Goal: Check status: Check status

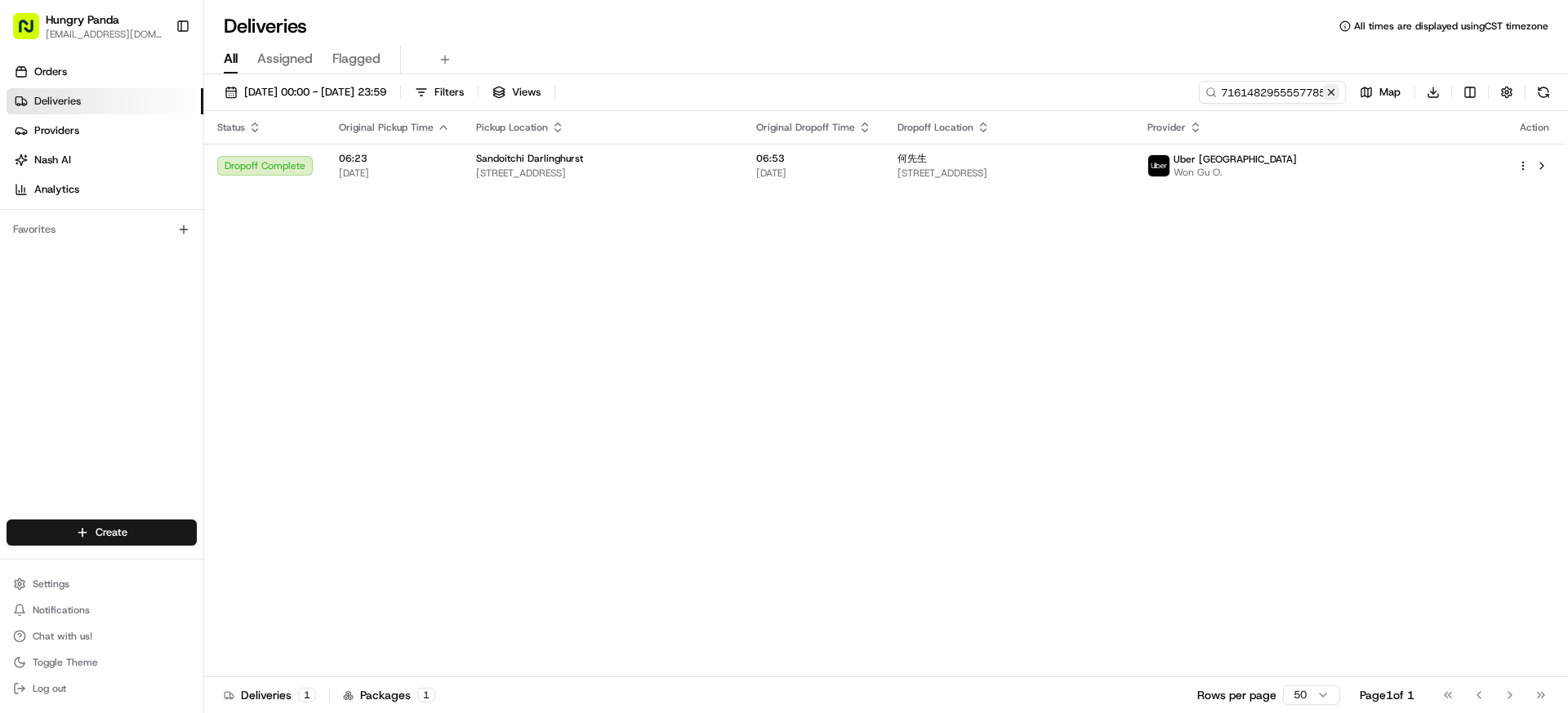
click at [1331, 91] on button at bounding box center [1331, 92] width 16 height 16
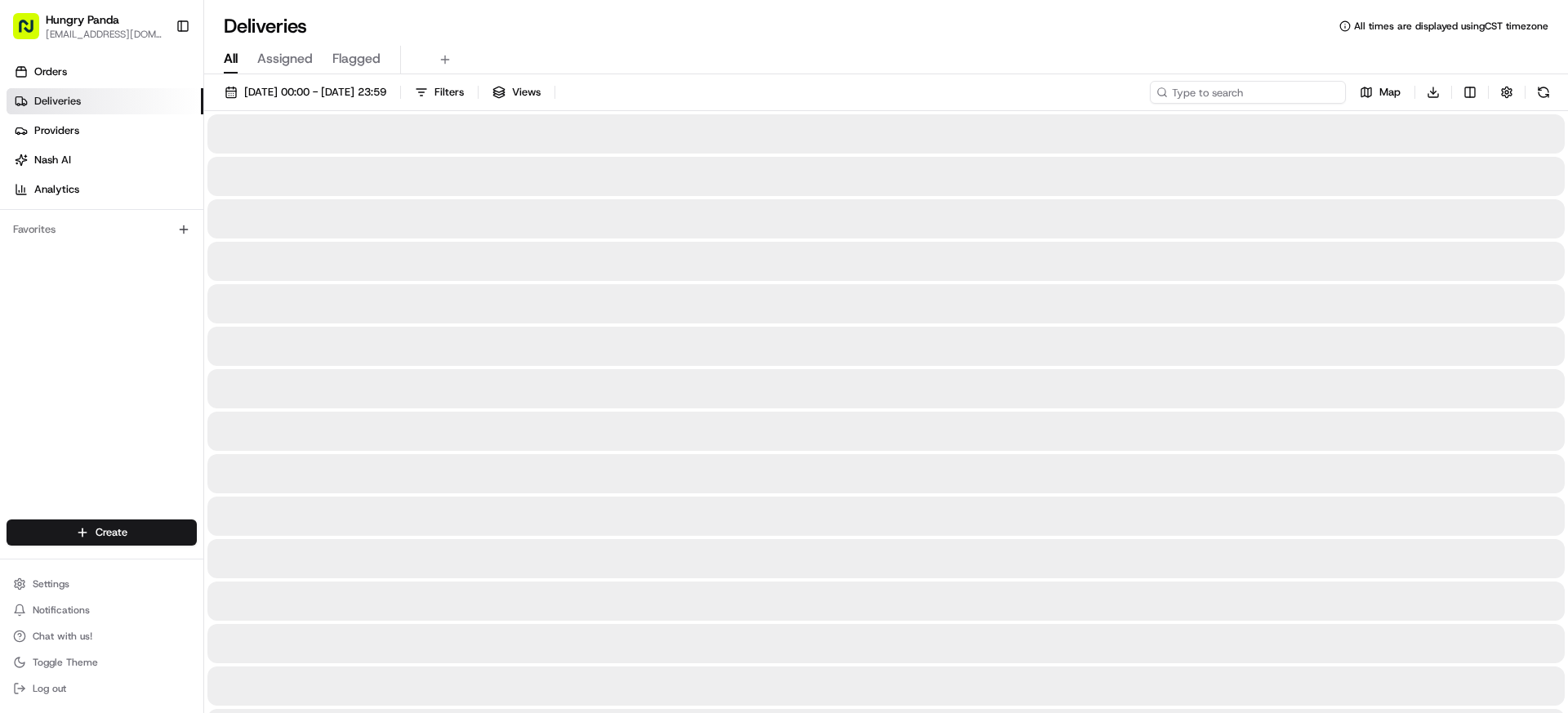
click at [1290, 96] on input at bounding box center [1247, 92] width 196 height 23
paste input "3774422365254752761387"
type input "3774422365254752761387"
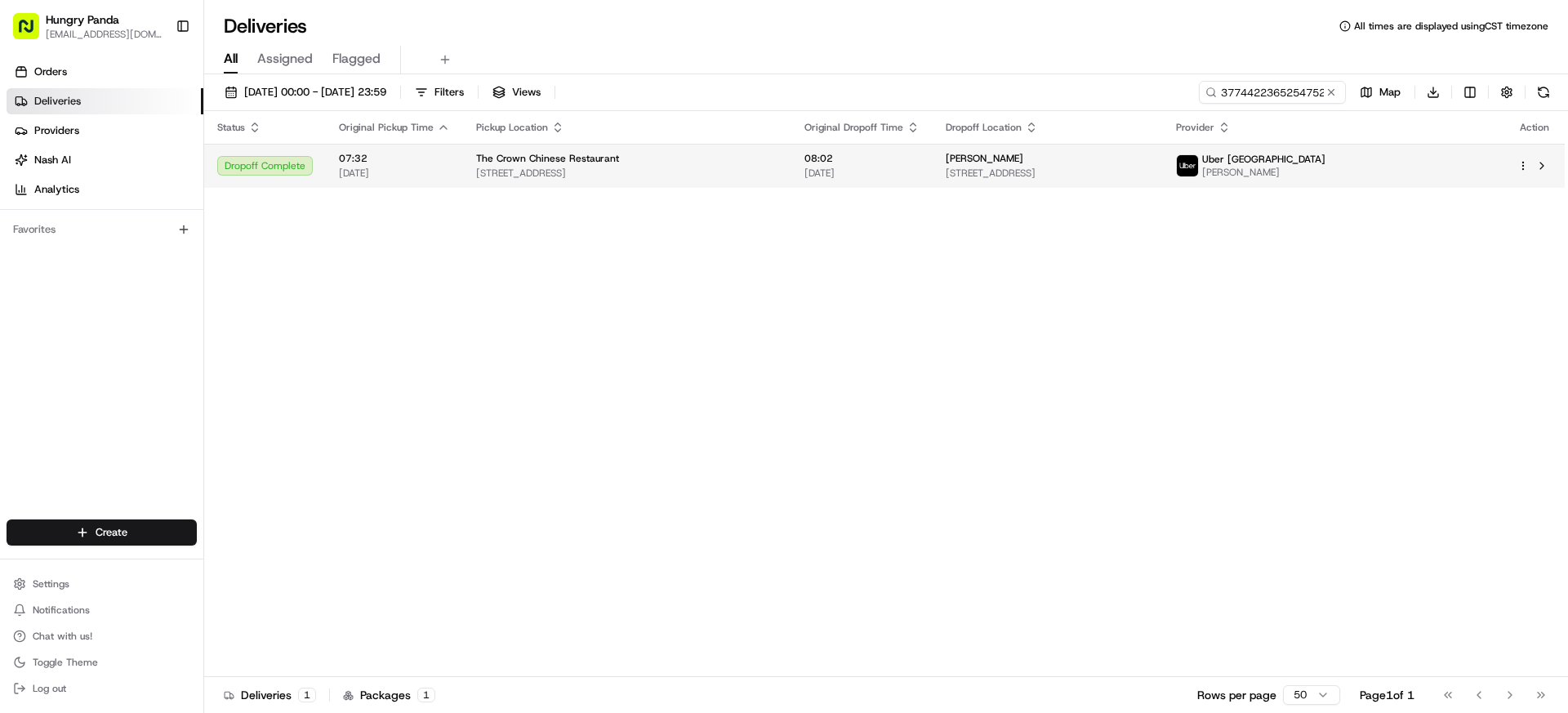
click at [1372, 180] on td "Uber Australia [PERSON_NAME]" at bounding box center [1333, 166] width 341 height 45
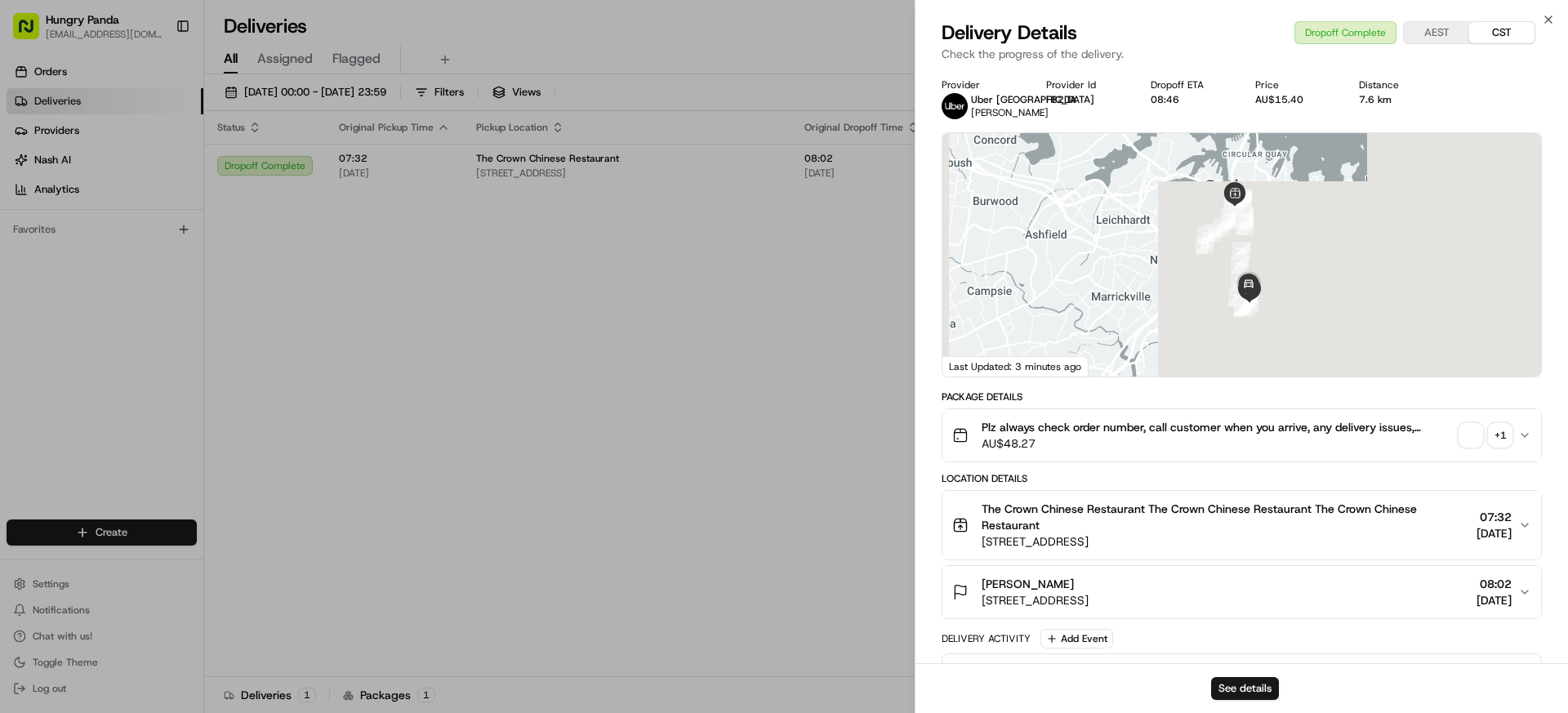
click at [1500, 445] on div "+ 1" at bounding box center [1500, 436] width 23 height 23
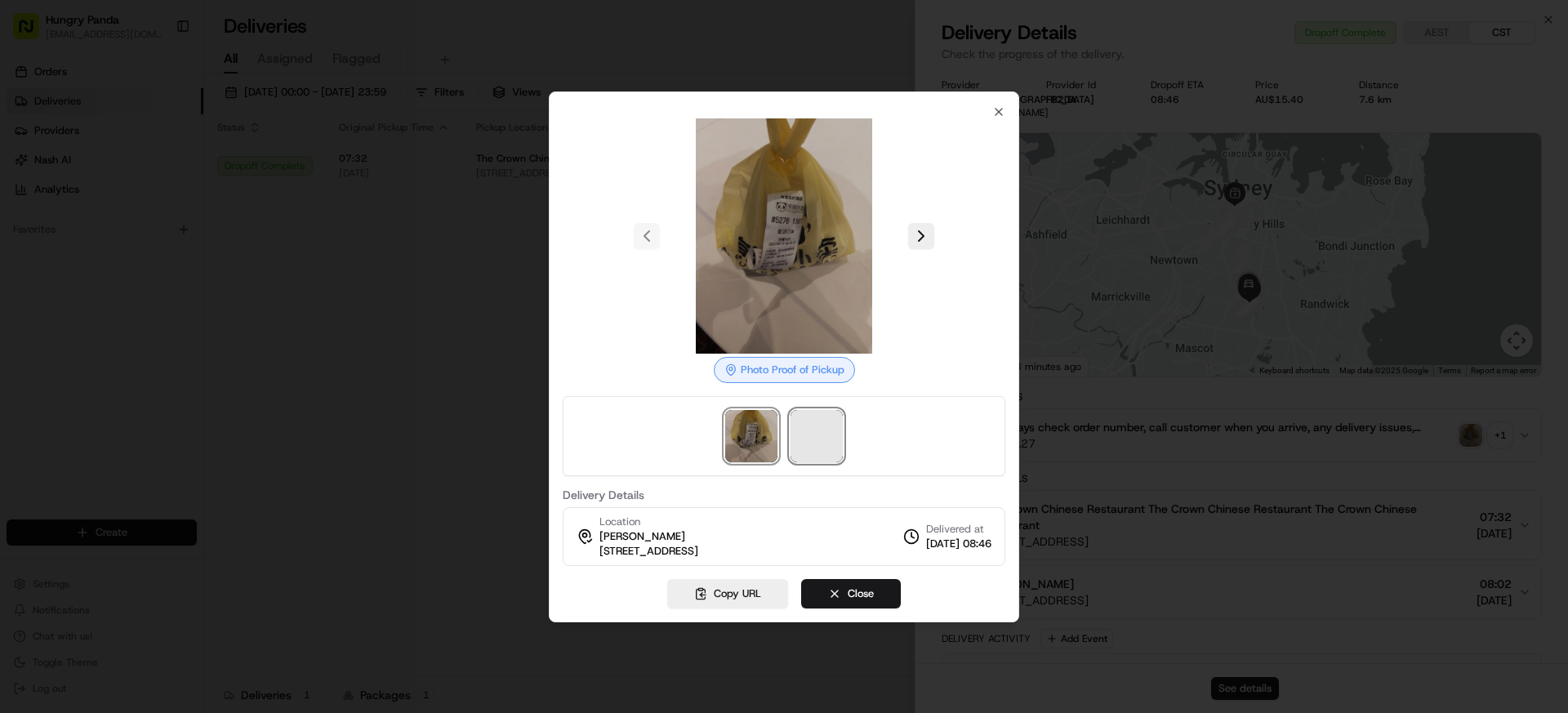
click at [806, 438] on span at bounding box center [816, 436] width 52 height 52
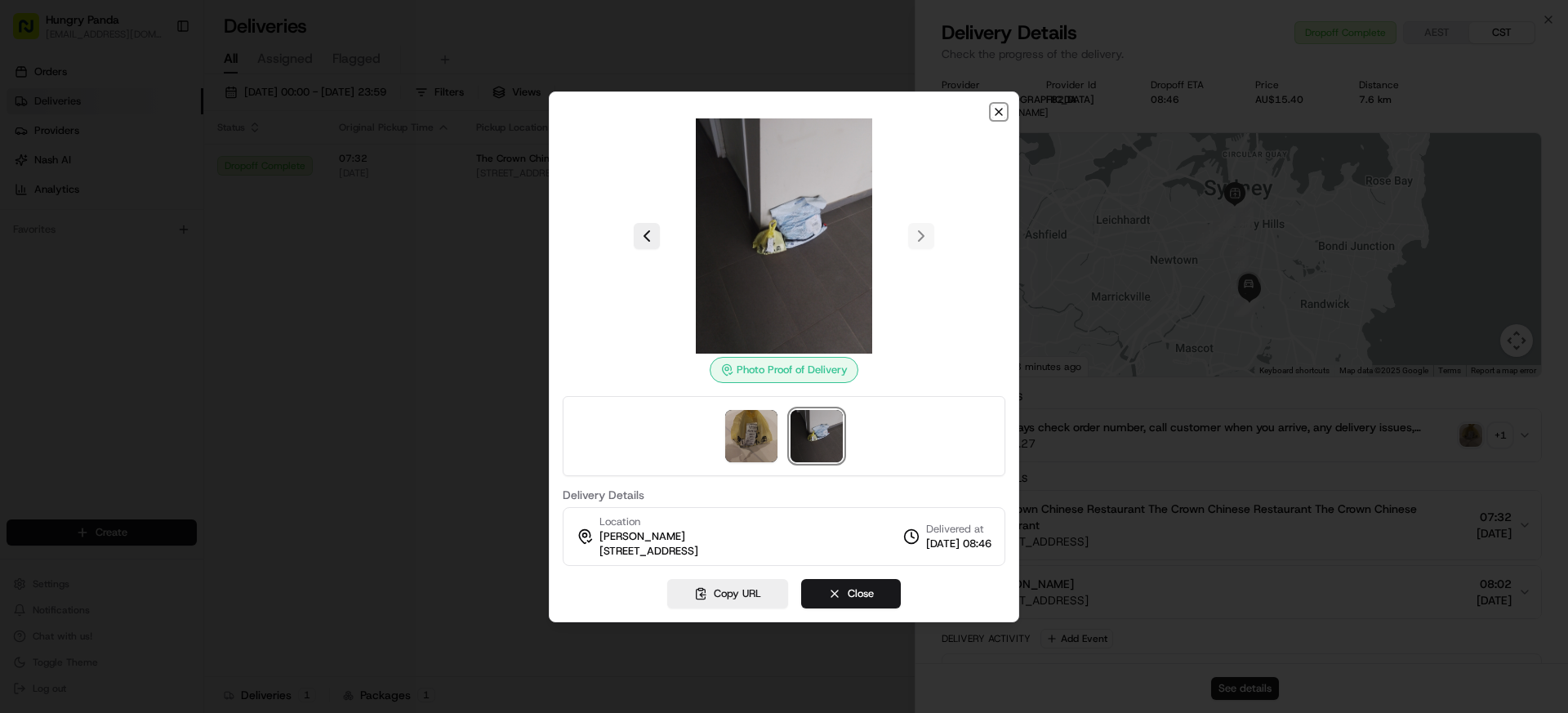
click at [1003, 117] on icon "button" at bounding box center [998, 111] width 13 height 13
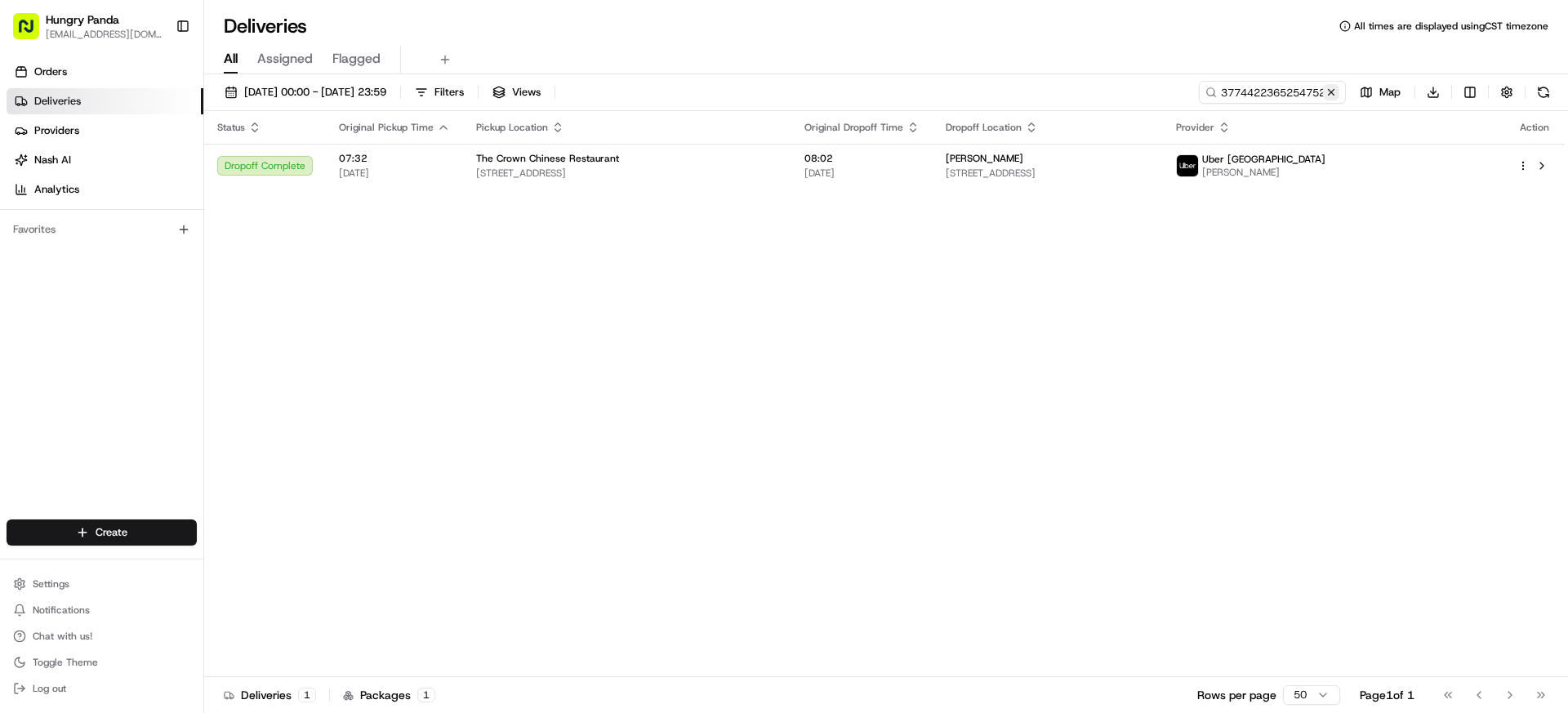
click at [1325, 94] on button at bounding box center [1331, 92] width 16 height 16
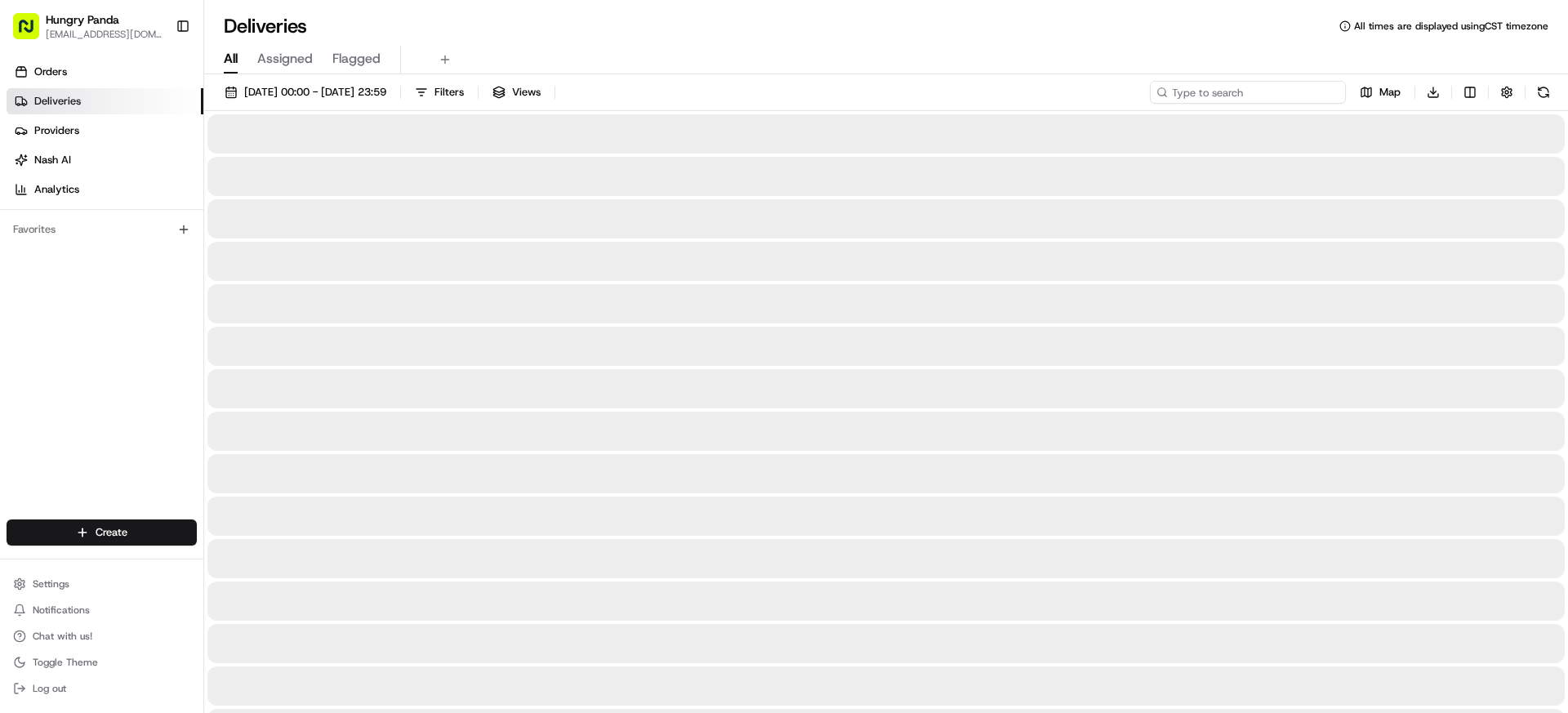
click at [1313, 94] on input at bounding box center [1247, 92] width 196 height 23
paste input "507841414535570003949"
type input "507841414535570003949"
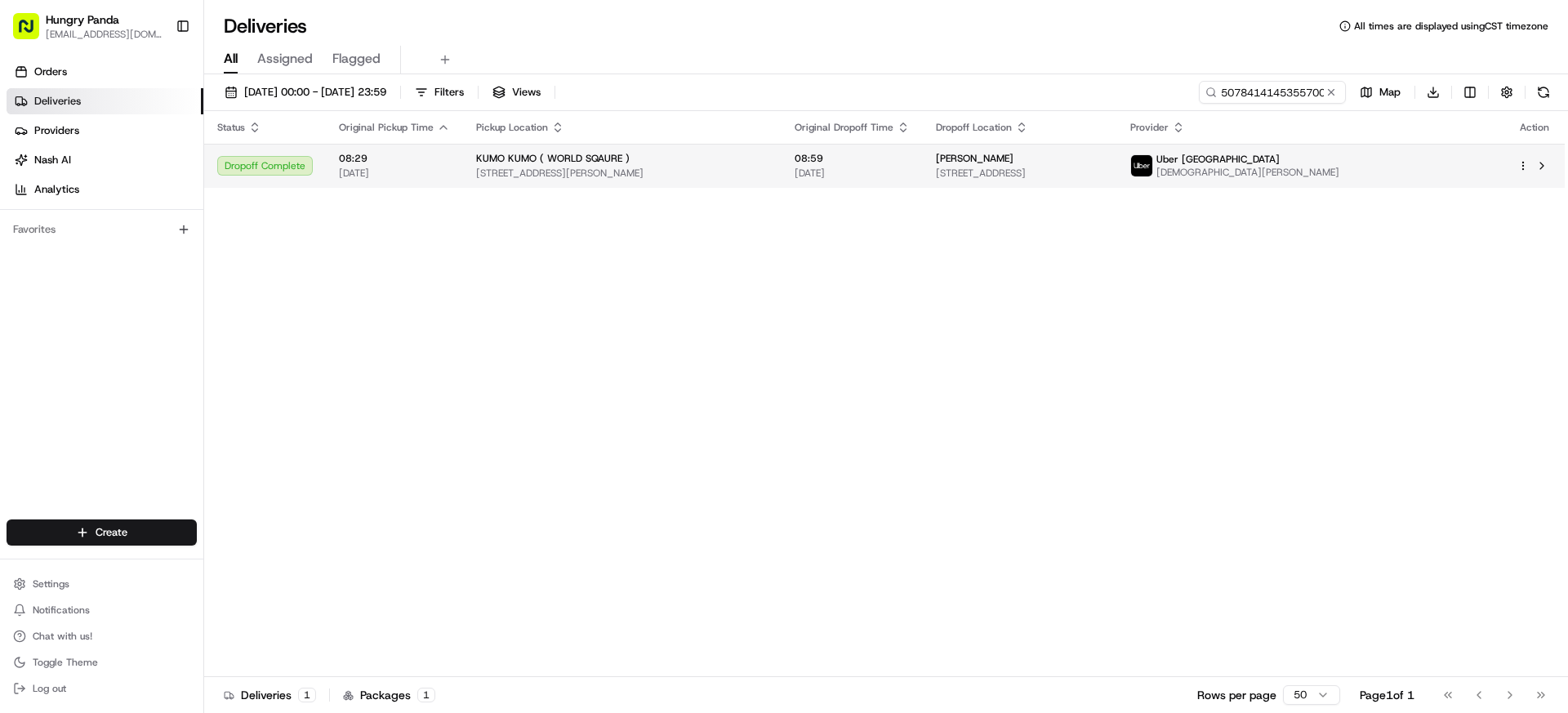
click at [1339, 166] on span "[DEMOGRAPHIC_DATA][PERSON_NAME]" at bounding box center [1247, 171] width 183 height 13
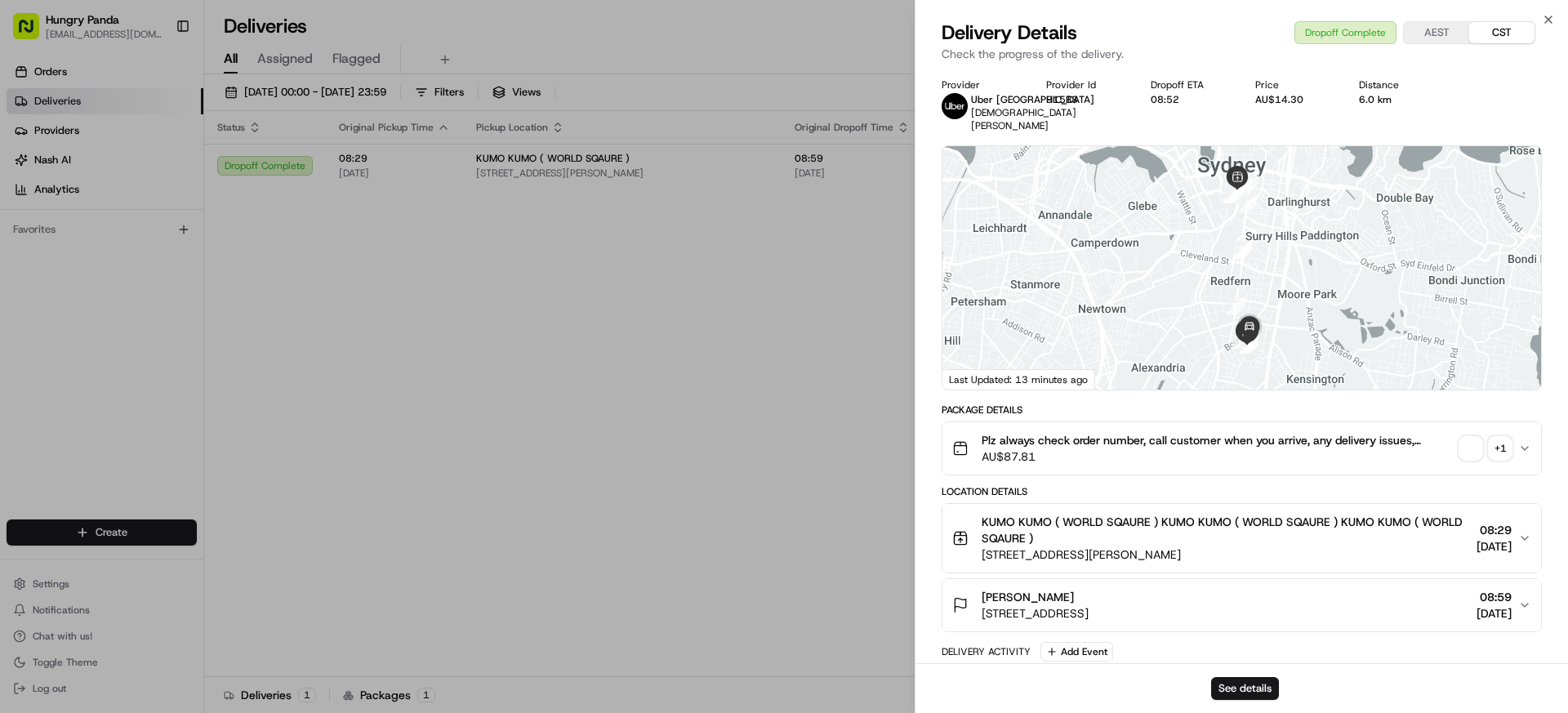
click at [1500, 440] on div "+ 1" at bounding box center [1500, 449] width 23 height 23
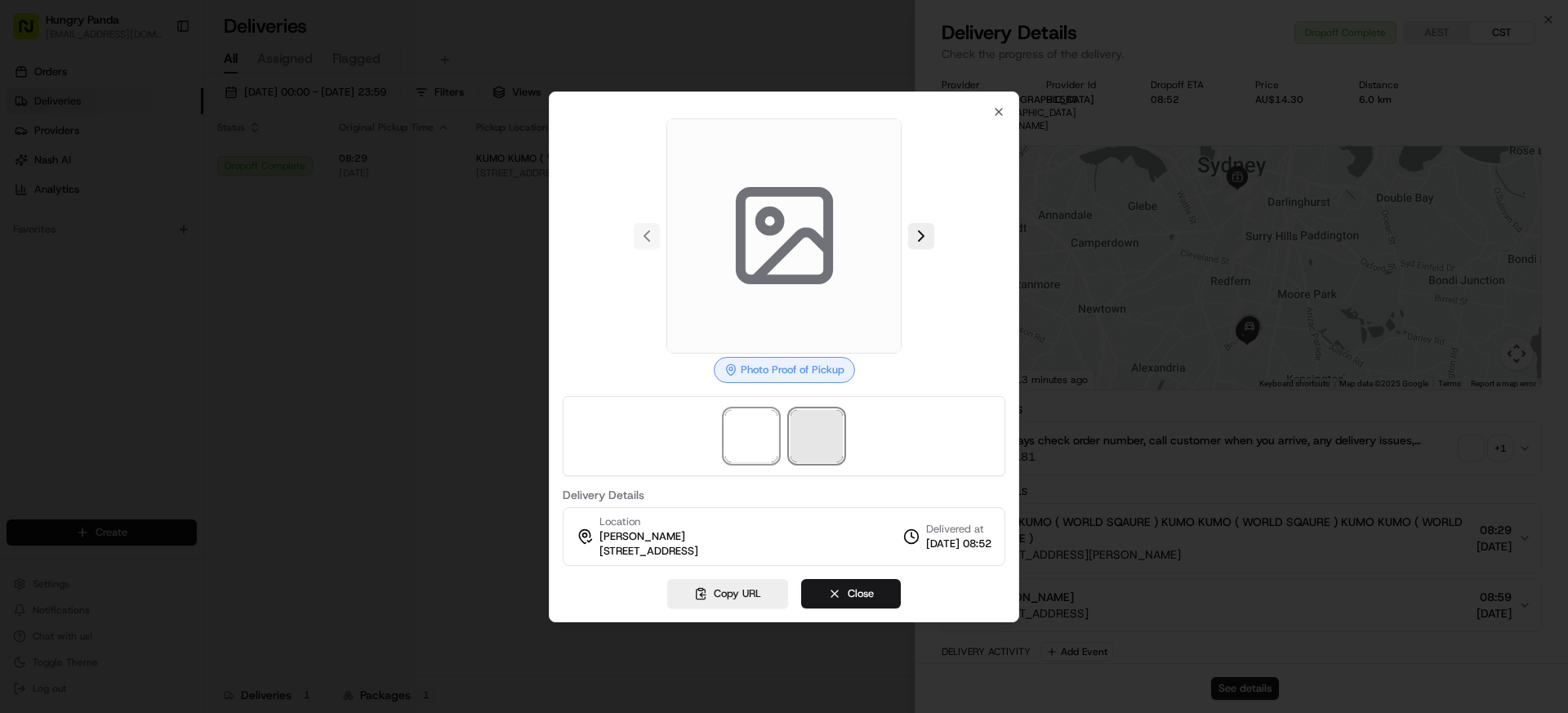
click at [841, 429] on span at bounding box center [816, 436] width 52 height 52
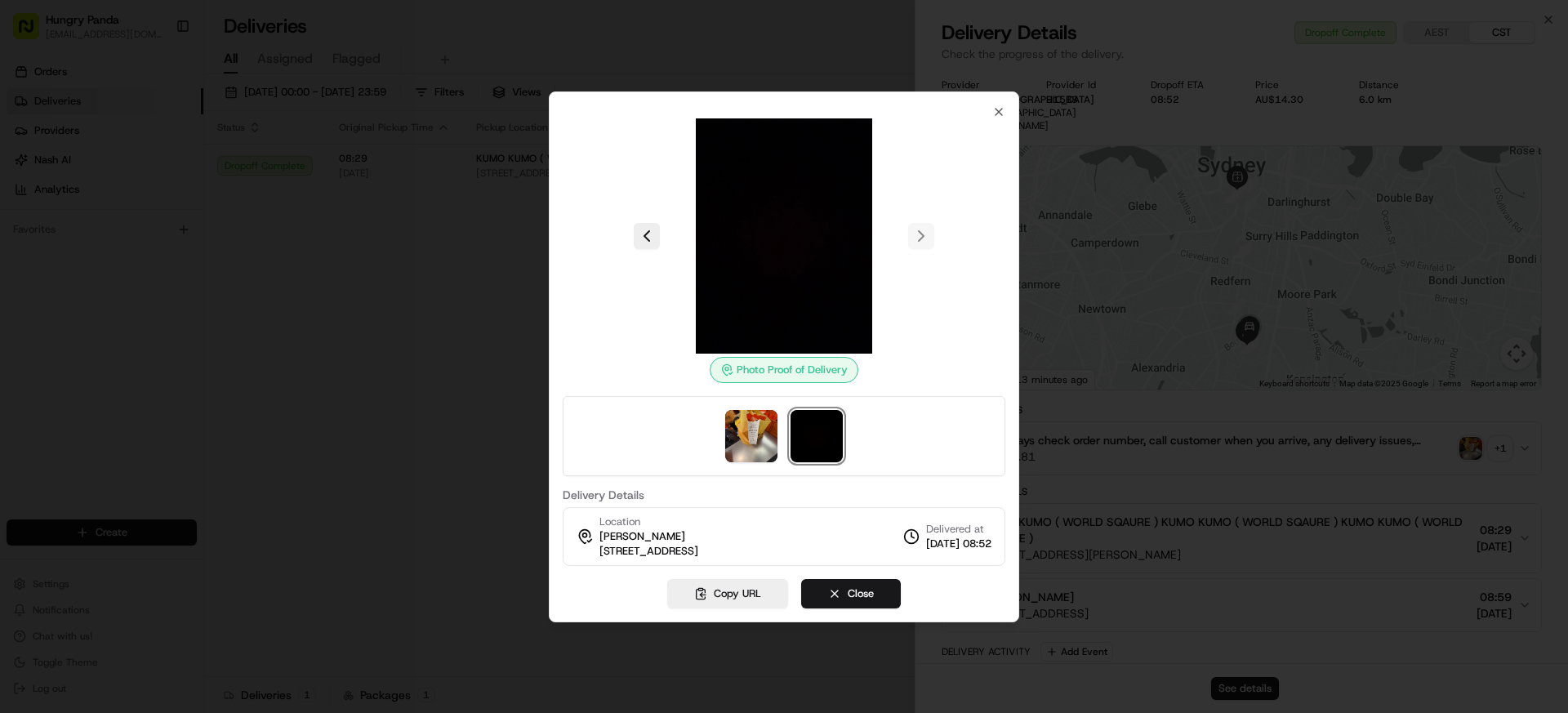
click at [831, 430] on img at bounding box center [816, 436] width 52 height 52
